Goal: Task Accomplishment & Management: Use online tool/utility

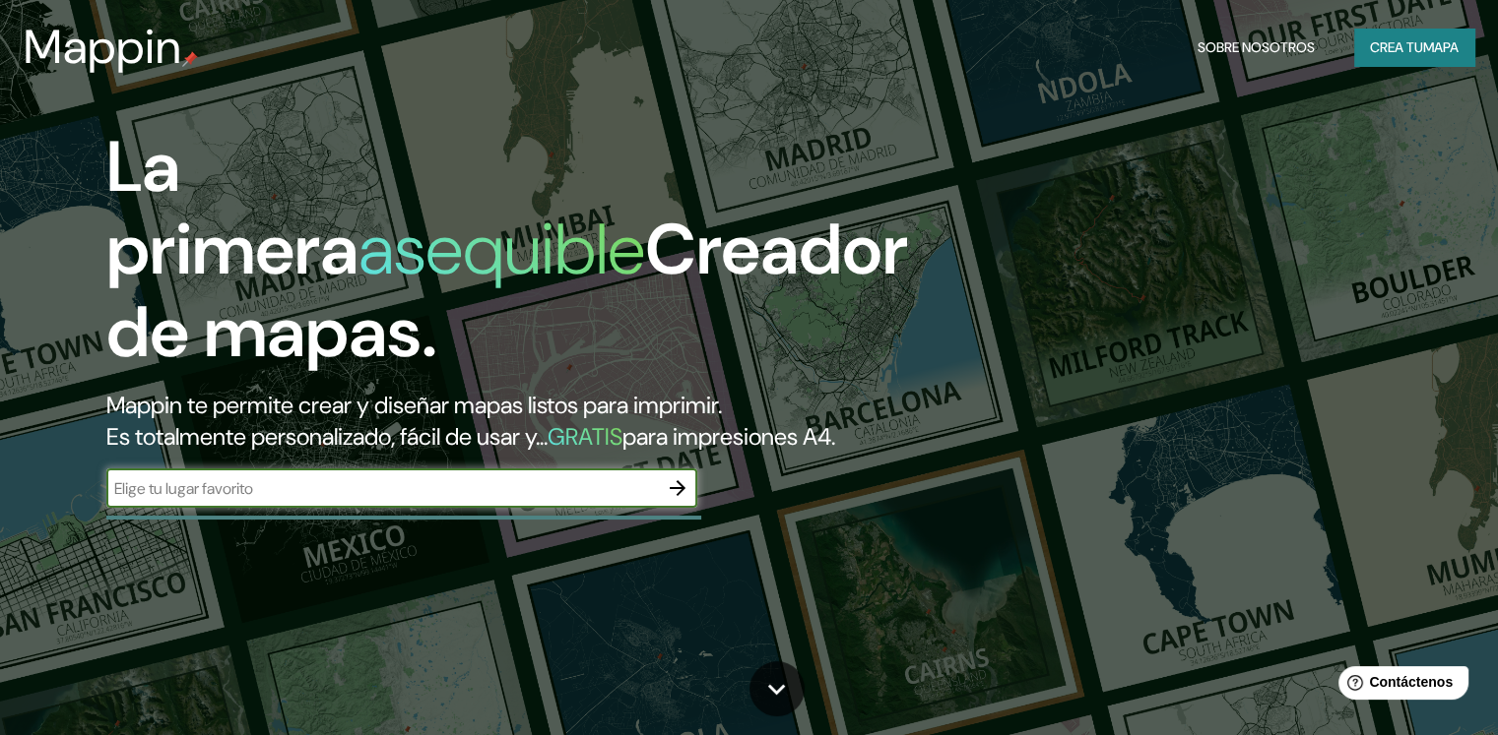
click at [1402, 48] on font "Crea tu" at bounding box center [1396, 47] width 53 height 18
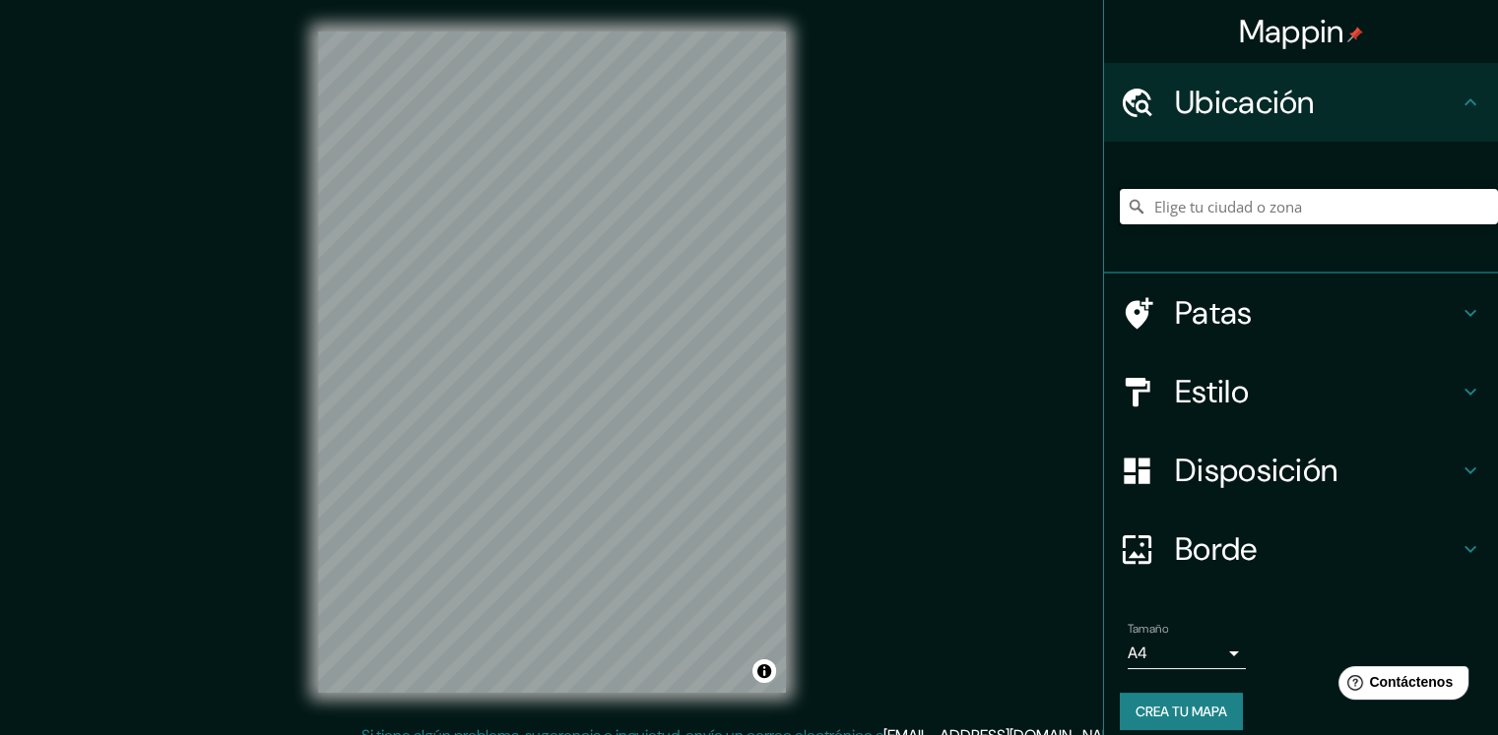
click at [1272, 202] on input "Elige tu ciudad o zona" at bounding box center [1308, 206] width 378 height 35
drag, startPoint x: 1272, startPoint y: 202, endPoint x: 1284, endPoint y: 186, distance: 19.7
drag, startPoint x: 1284, startPoint y: 186, endPoint x: 1345, endPoint y: 221, distance: 70.1
click at [1345, 221] on input "v" at bounding box center [1308, 206] width 378 height 35
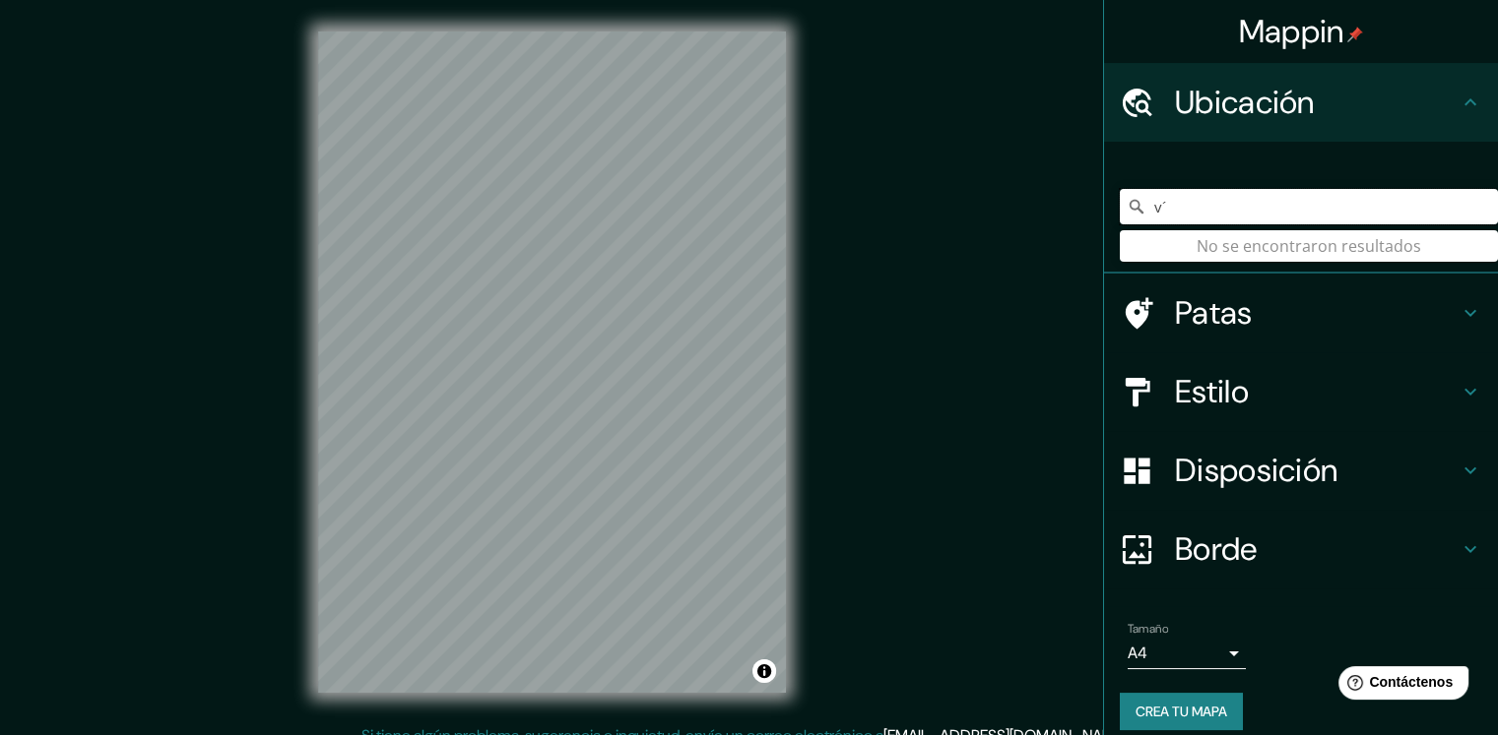
type input "v"
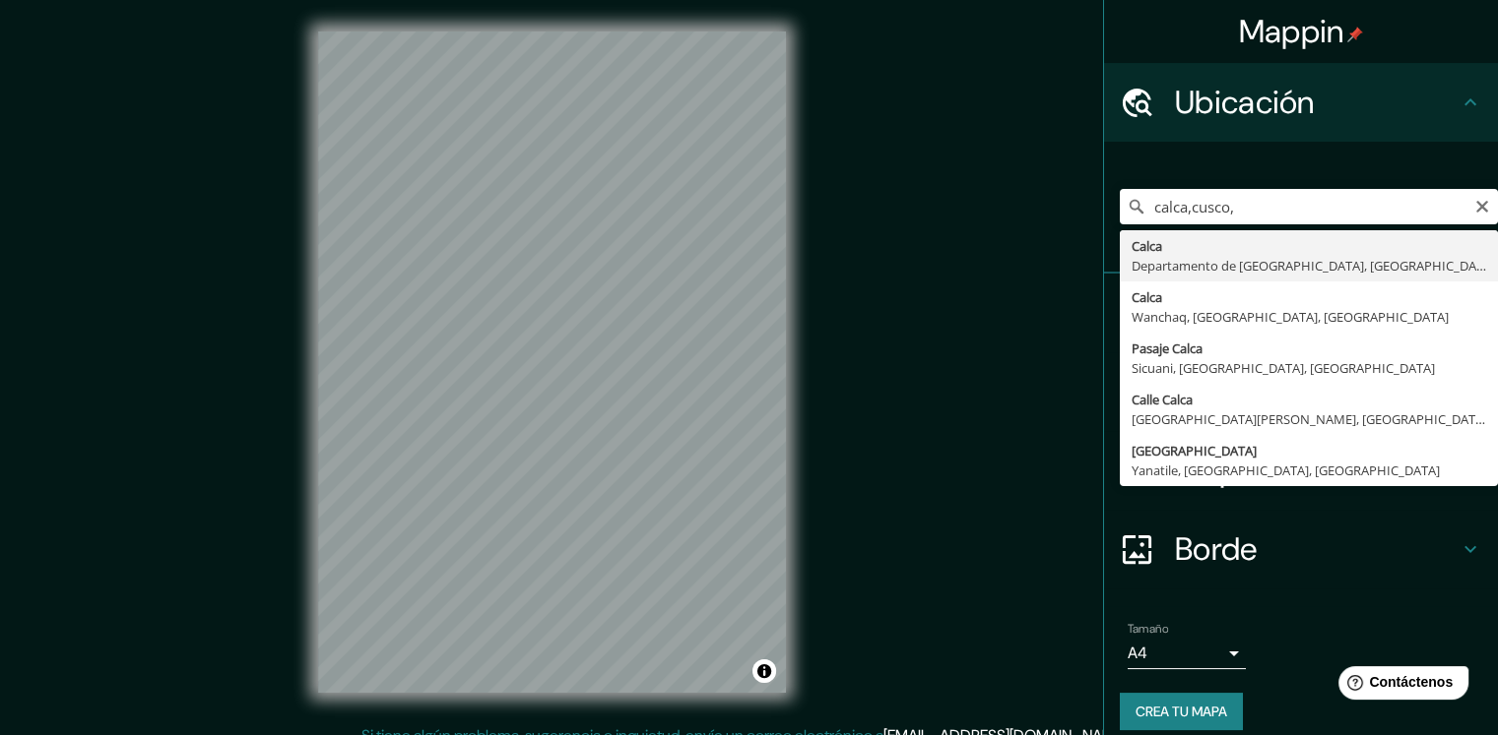
type input "Calca, Departamento de Cusco, Perú"
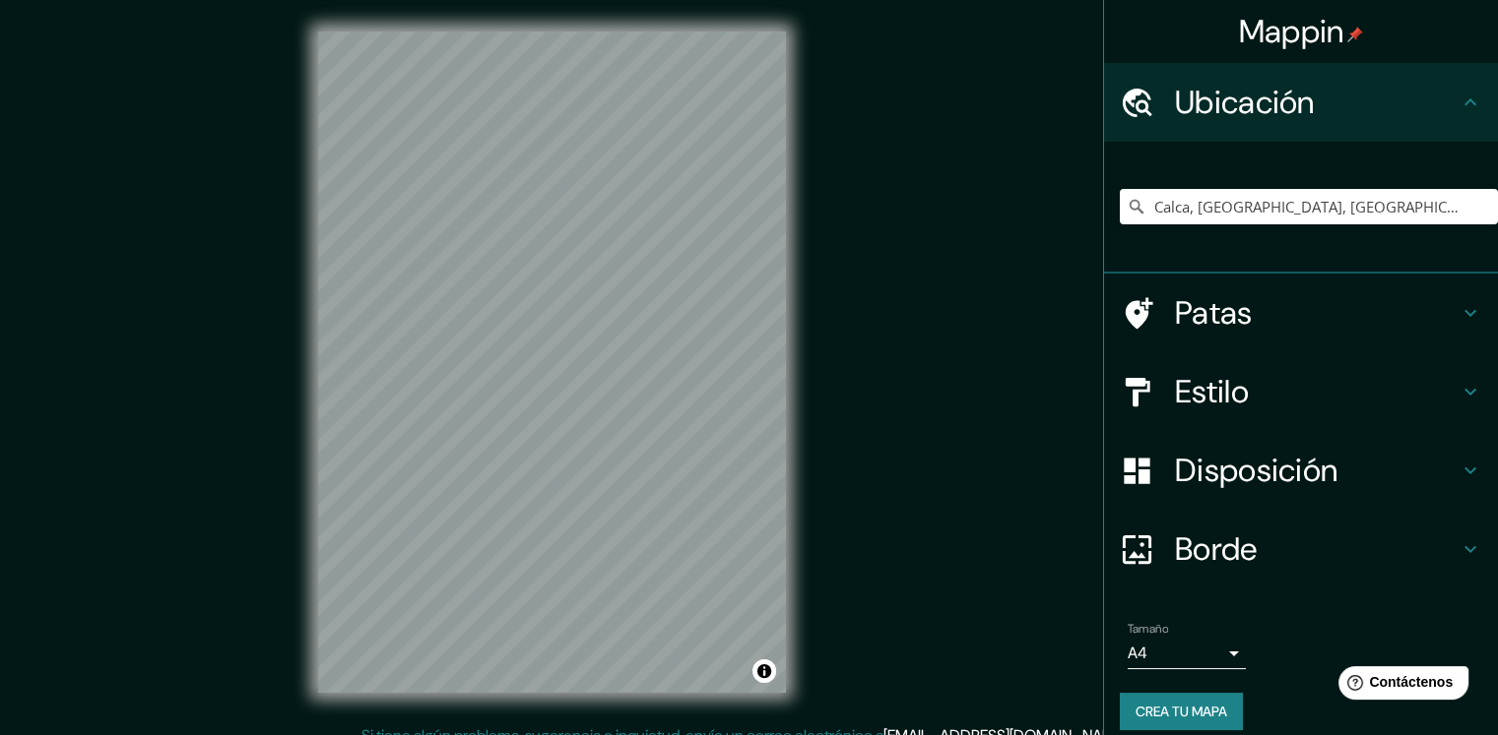
click at [1190, 387] on font "Estilo" at bounding box center [1212, 391] width 74 height 41
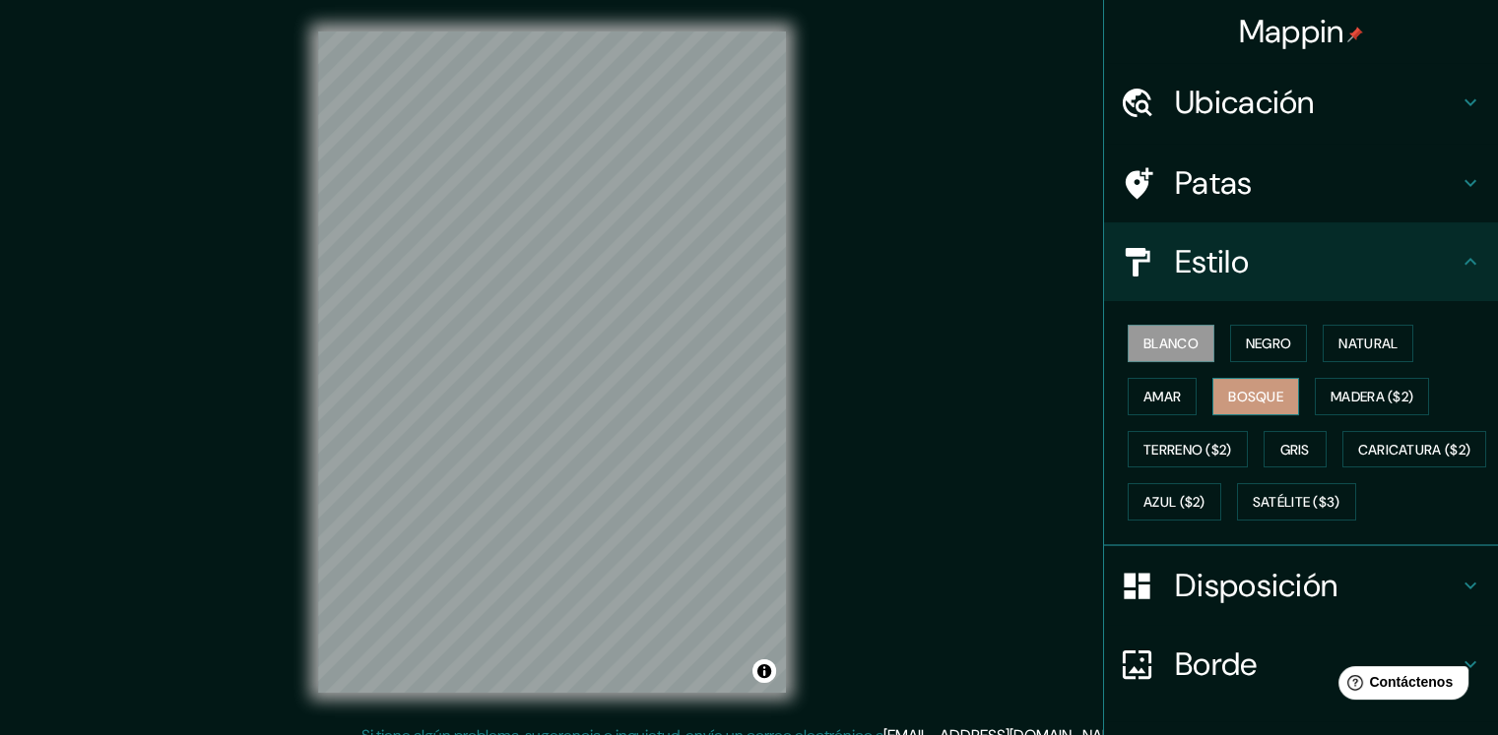
click at [1253, 391] on font "Bosque" at bounding box center [1255, 397] width 55 height 18
click at [1283, 441] on font "Gris" at bounding box center [1295, 450] width 30 height 18
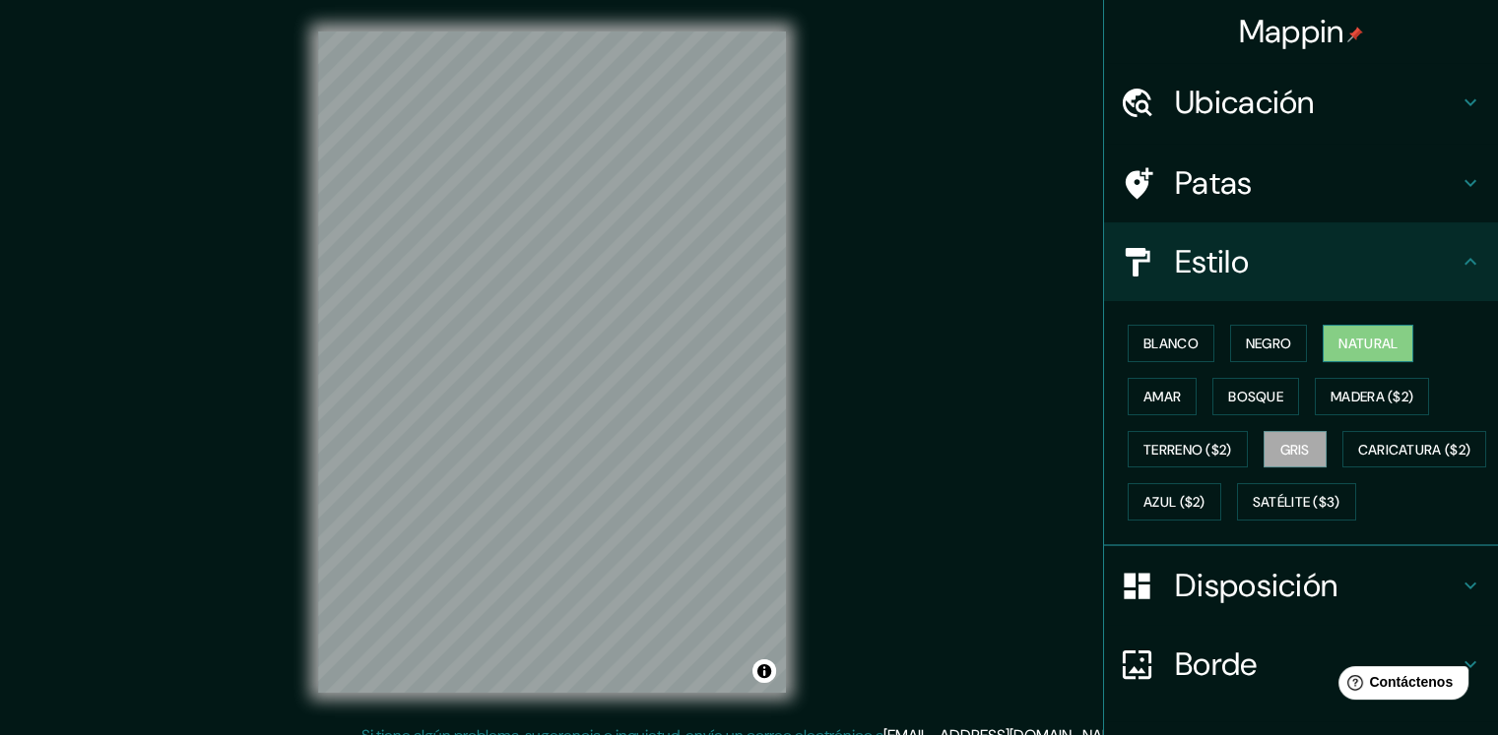
click at [1338, 348] on font "Natural" at bounding box center [1367, 344] width 59 height 18
click at [1205, 494] on font "Azul ($2)" at bounding box center [1174, 503] width 62 height 18
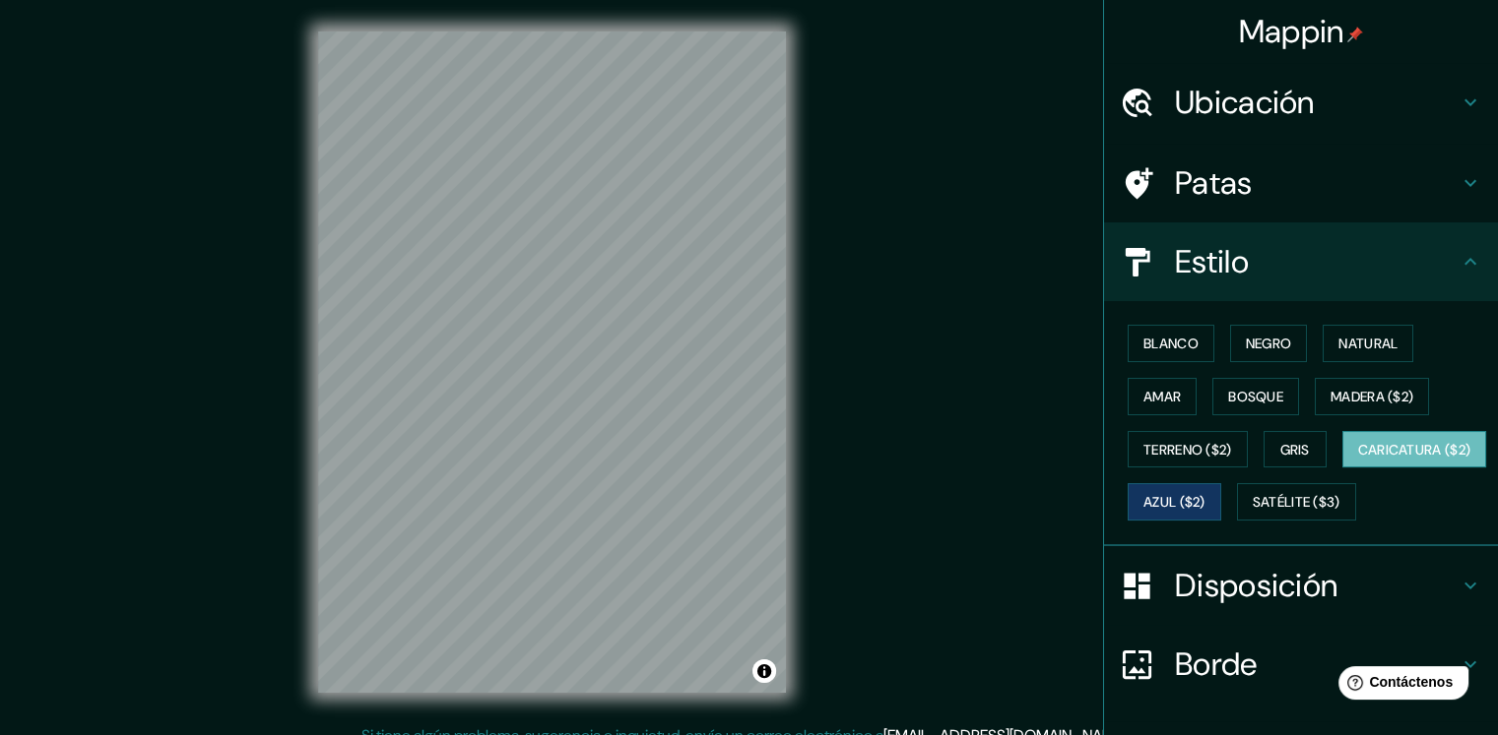
click at [1358, 459] on font "Caricatura ($2)" at bounding box center [1414, 450] width 113 height 18
click at [1252, 512] on font "Satélite ($3)" at bounding box center [1296, 503] width 88 height 18
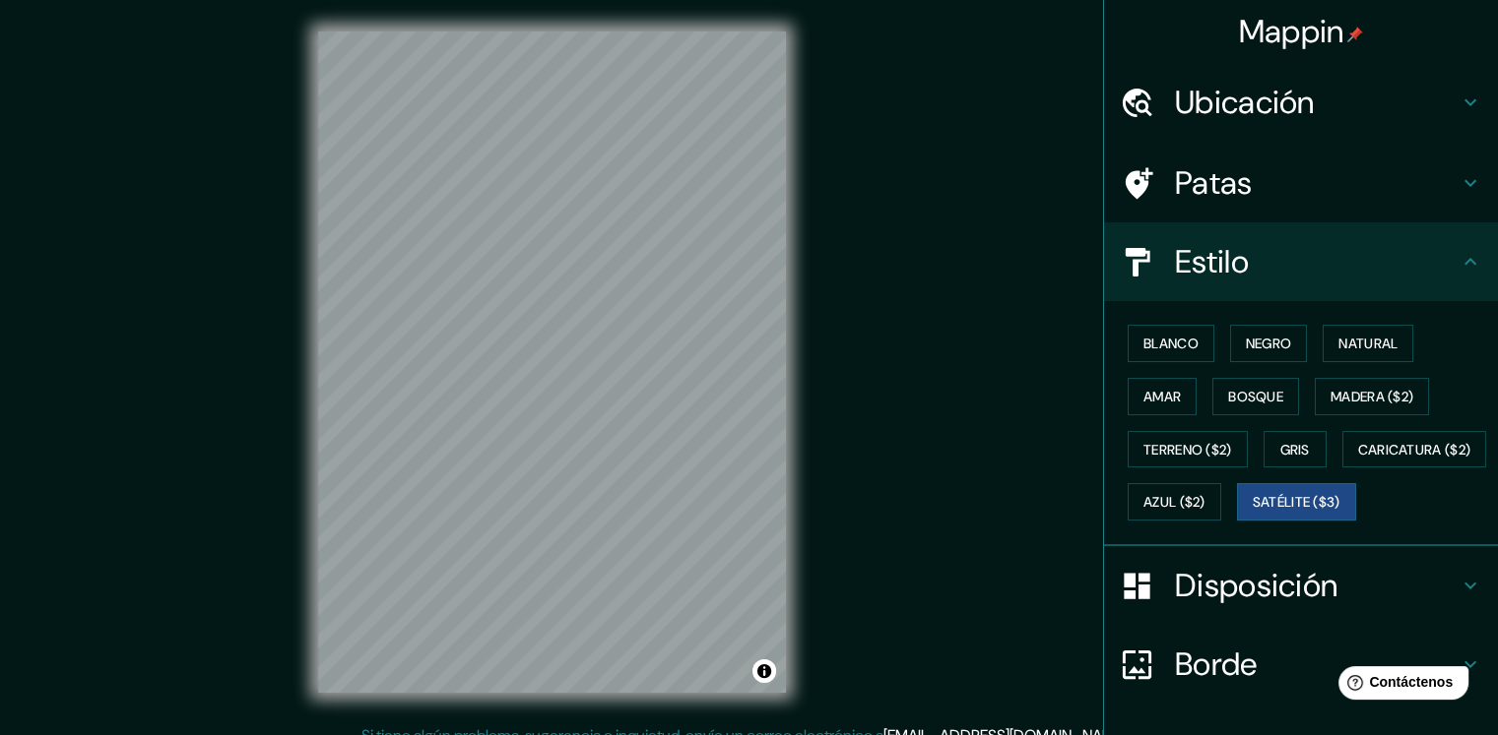
click at [1229, 255] on font "Estilo" at bounding box center [1212, 261] width 74 height 41
click at [1183, 341] on font "Blanco" at bounding box center [1170, 344] width 55 height 18
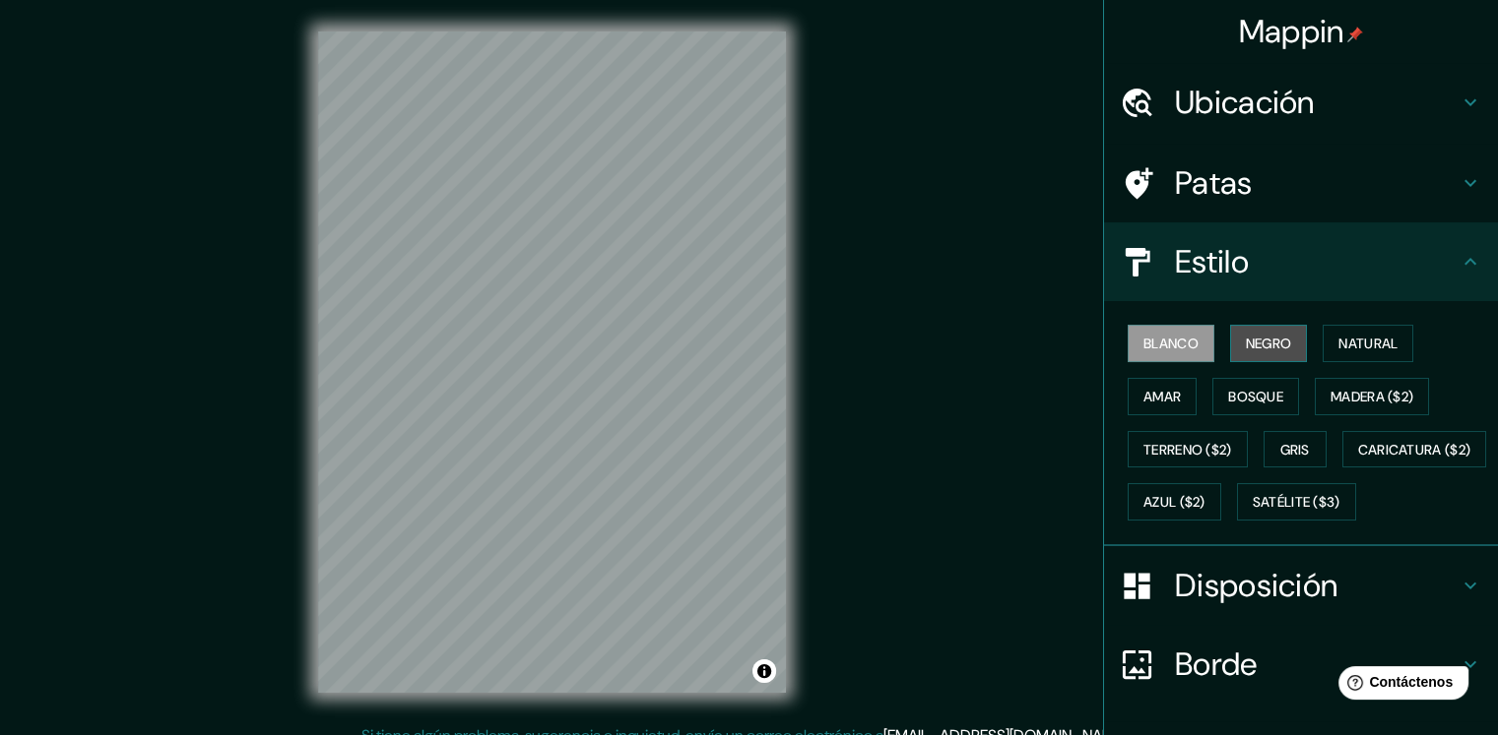
click at [1248, 342] on font "Negro" at bounding box center [1268, 344] width 46 height 18
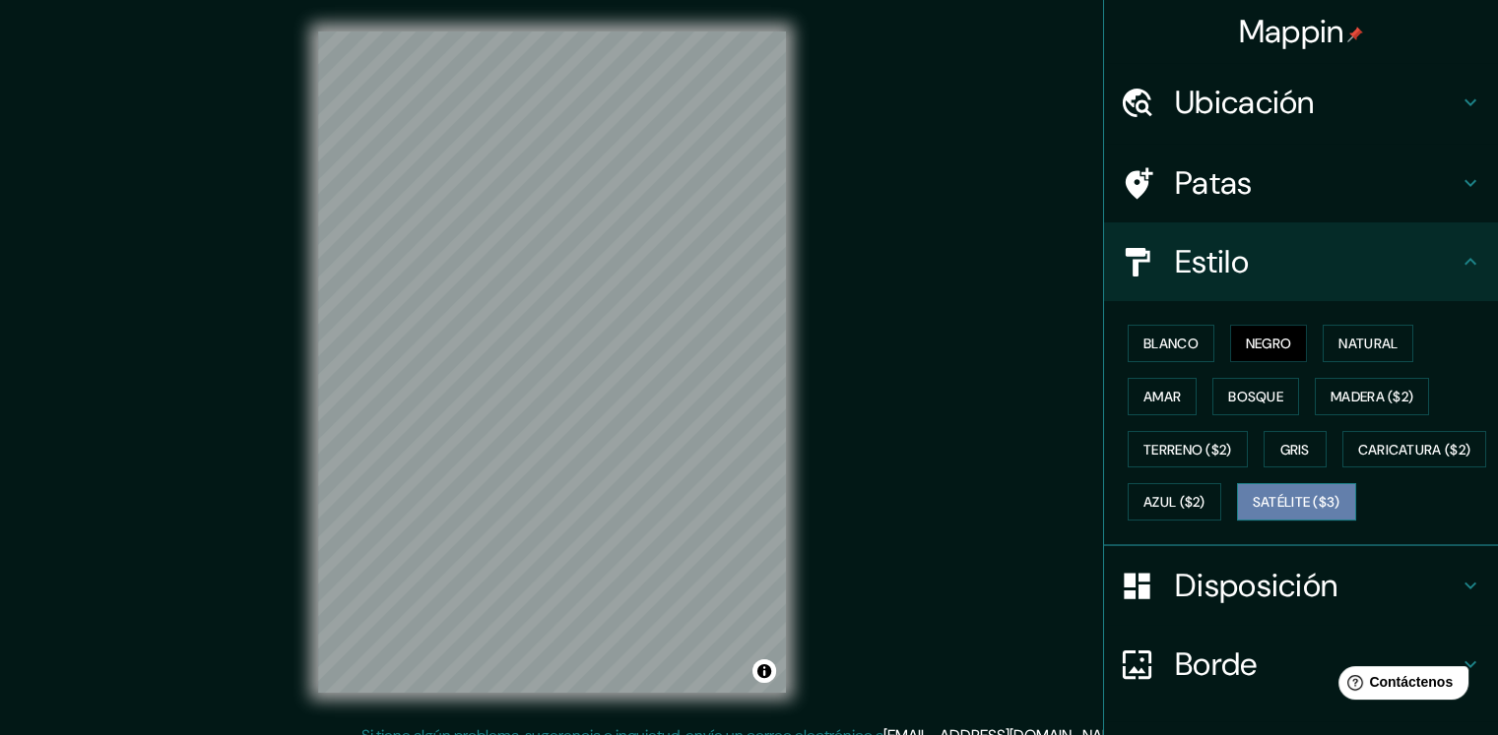
click at [1252, 512] on font "Satélite ($3)" at bounding box center [1296, 503] width 88 height 18
click at [1143, 337] on font "Blanco" at bounding box center [1170, 344] width 55 height 18
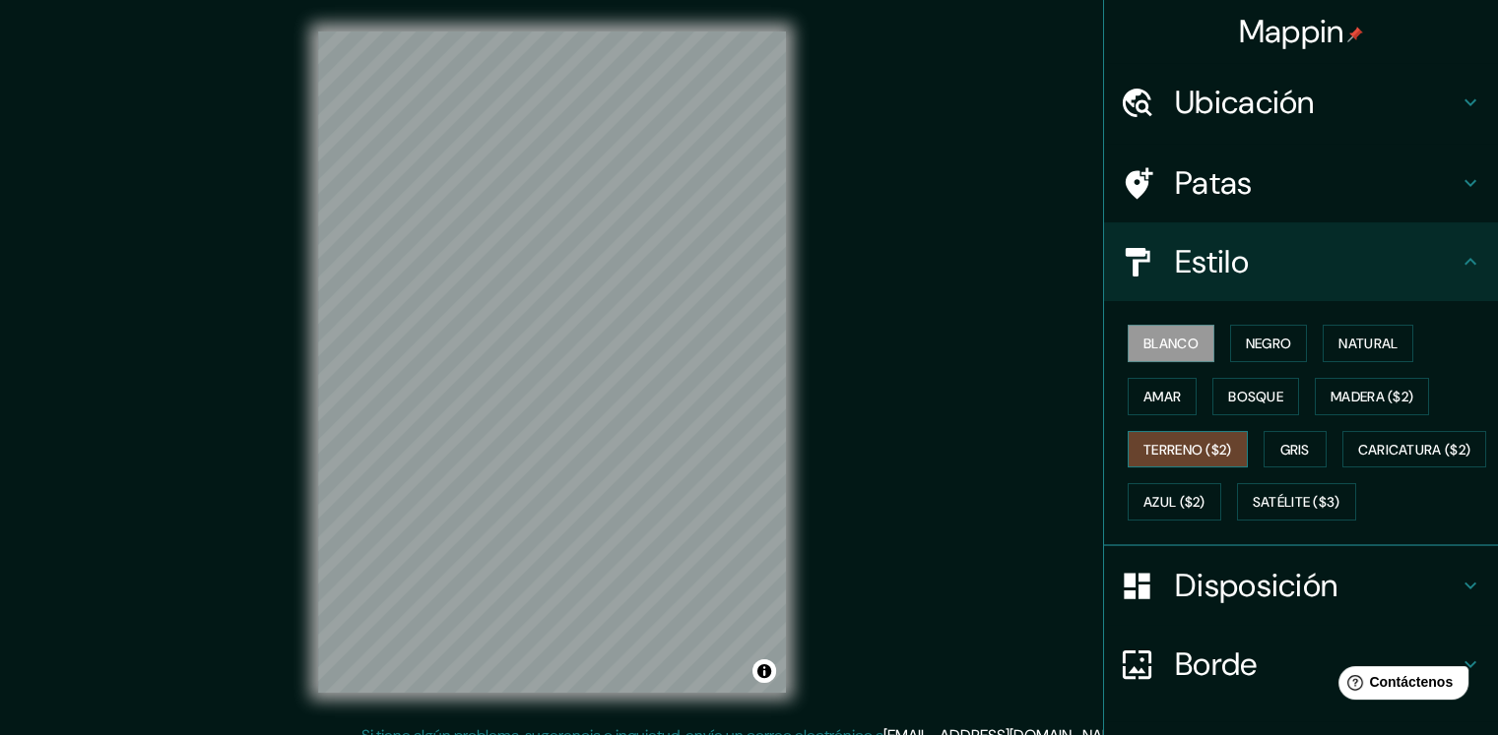
click at [1157, 449] on font "Terreno ($2)" at bounding box center [1187, 450] width 89 height 18
click at [1252, 512] on font "Satélite ($3)" at bounding box center [1296, 503] width 88 height 18
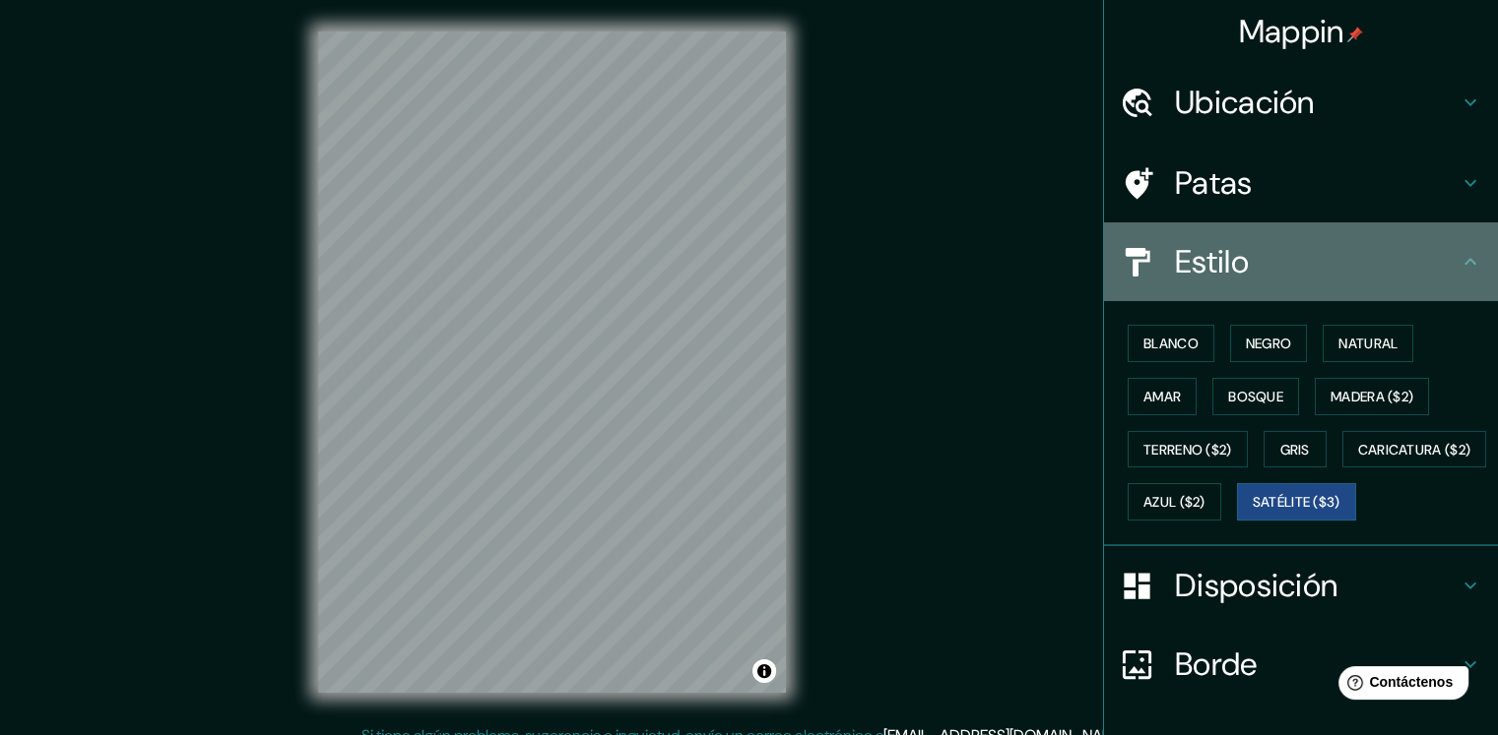
click at [1206, 264] on font "Estilo" at bounding box center [1212, 261] width 74 height 41
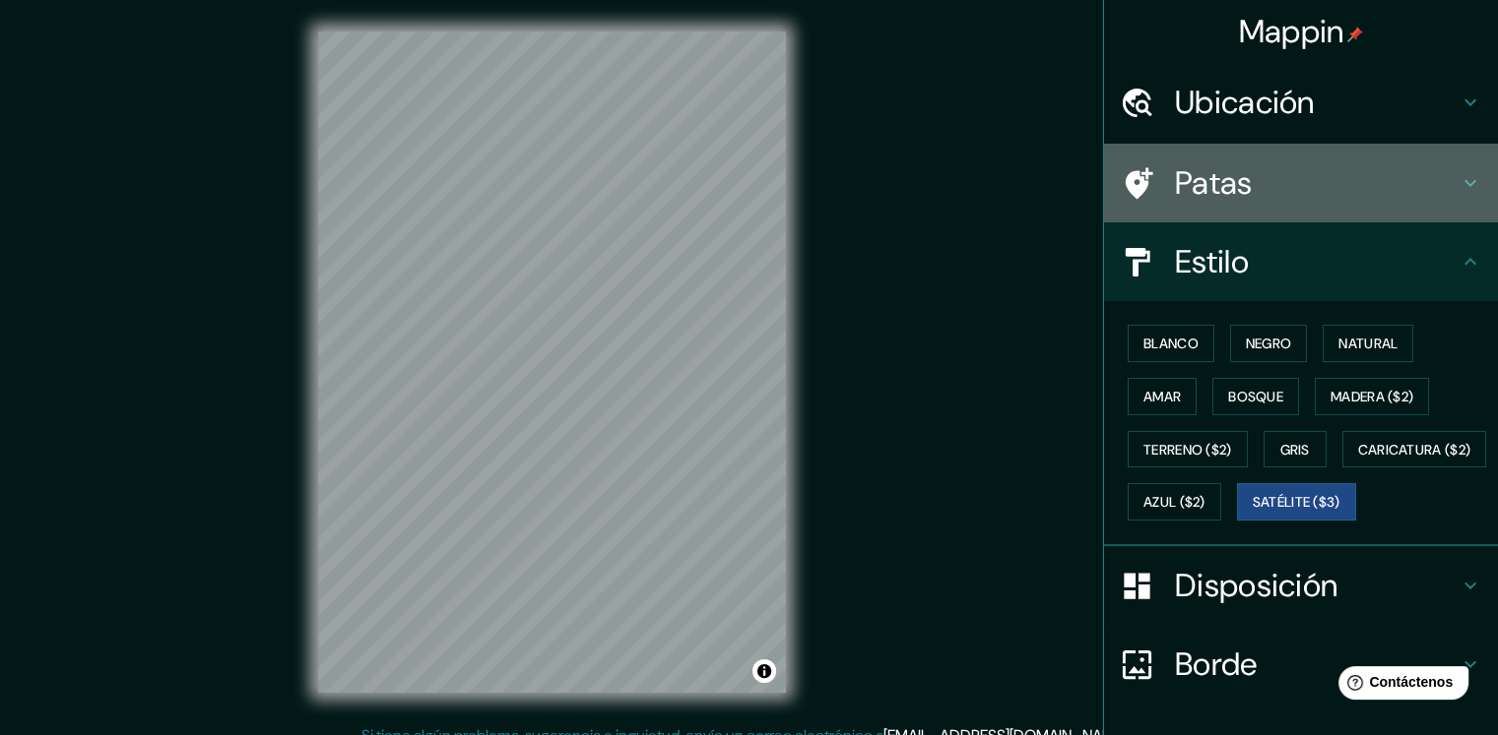
click at [1208, 197] on font "Patas" at bounding box center [1214, 182] width 78 height 41
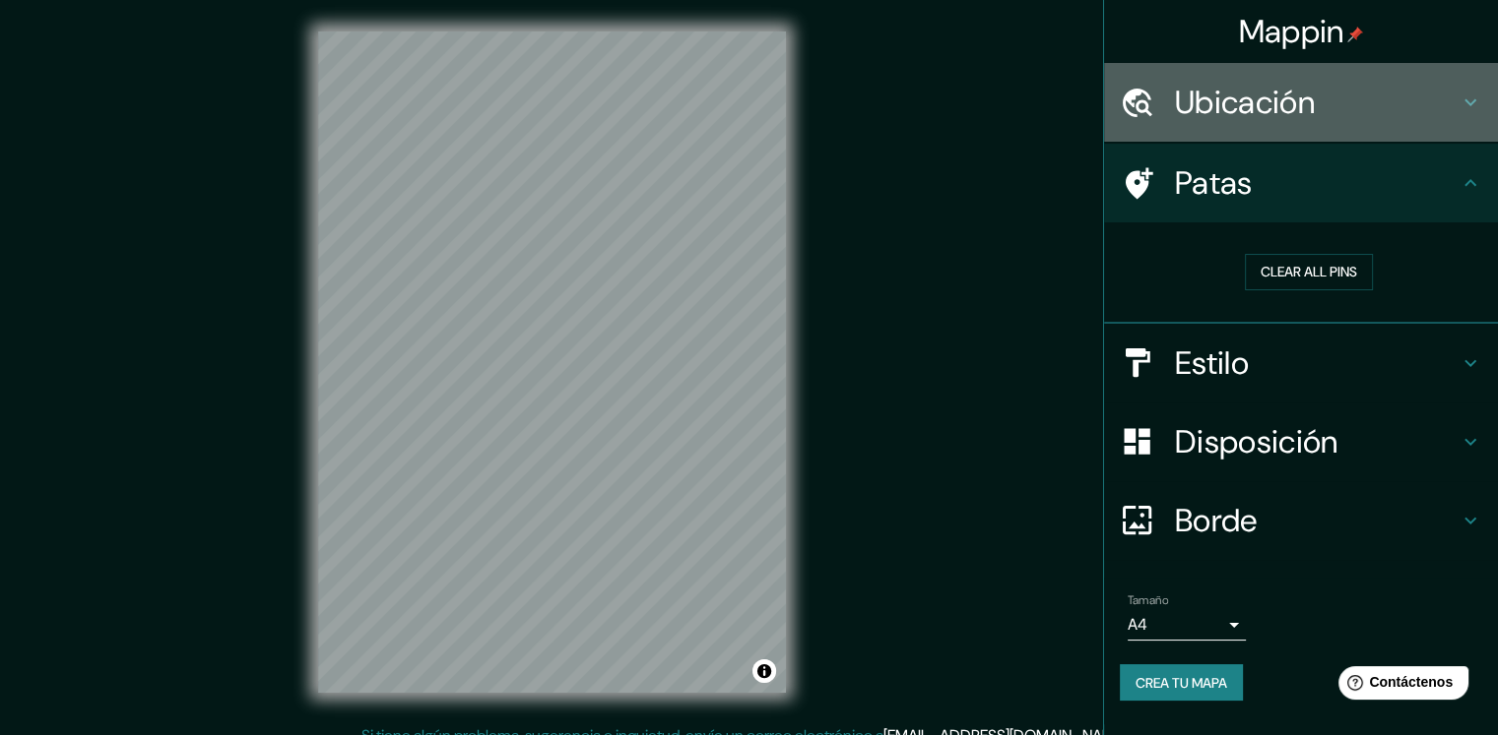
click at [1235, 104] on font "Ubicación" at bounding box center [1245, 102] width 140 height 41
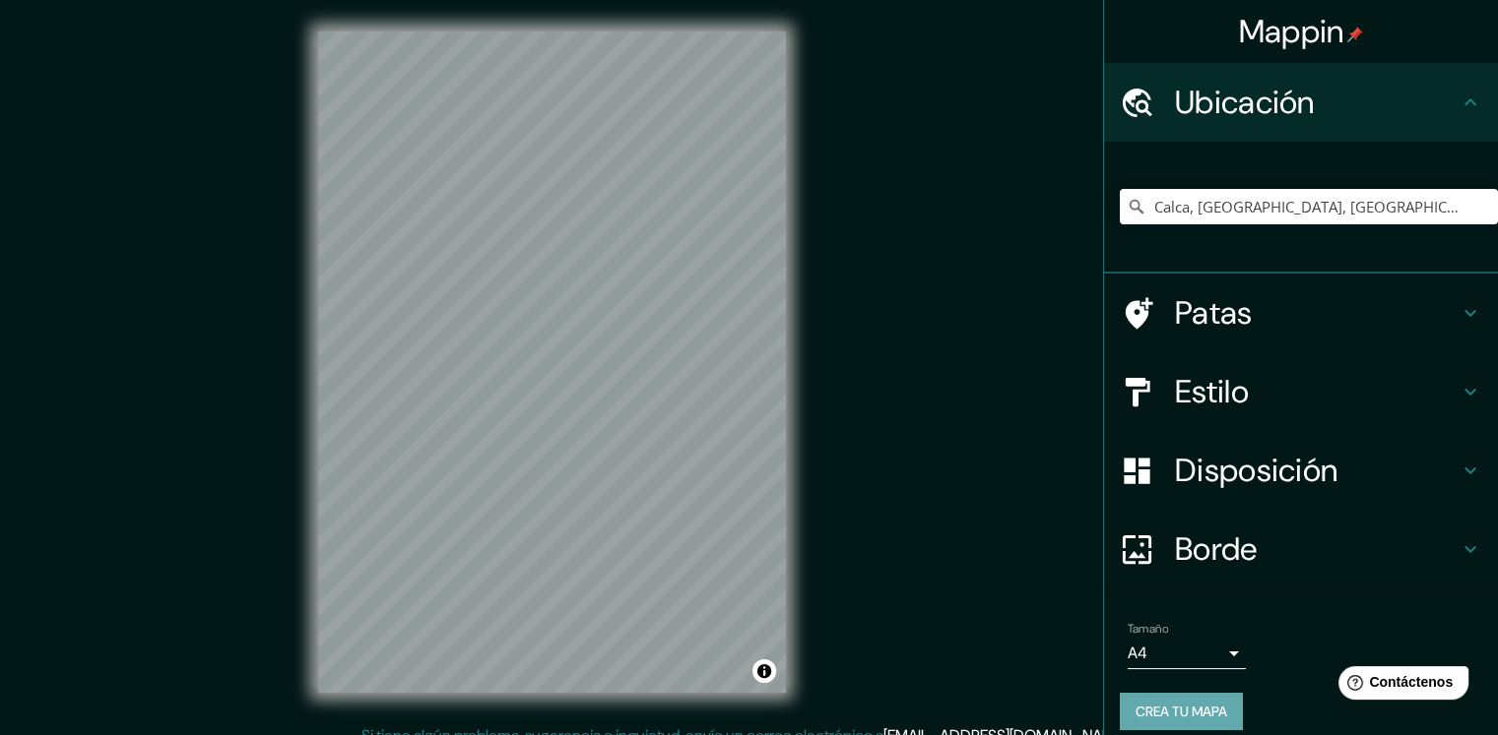
click at [1189, 701] on font "Crea tu mapa" at bounding box center [1181, 712] width 92 height 26
